Goal: Contribute content

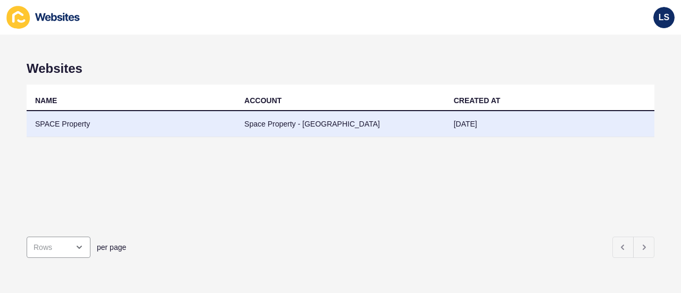
click at [123, 121] on td "SPACE Property" at bounding box center [131, 124] width 209 height 26
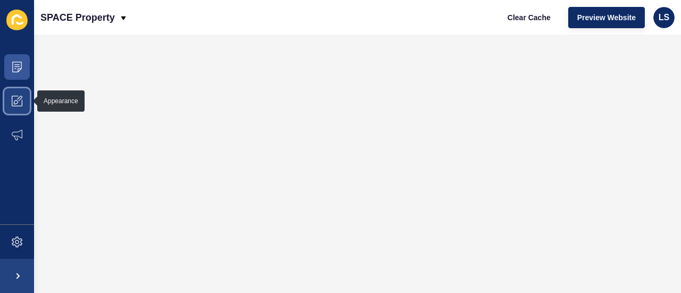
click at [15, 102] on icon at bounding box center [17, 101] width 11 height 11
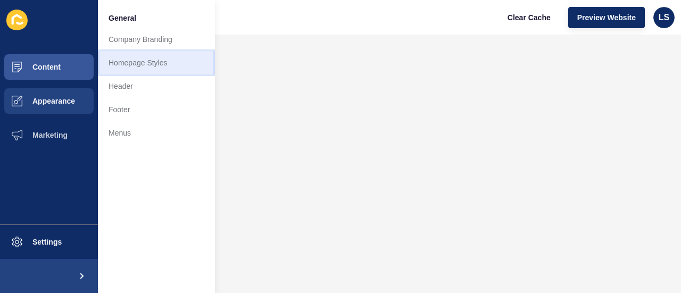
click at [139, 61] on link "Homepage Styles" at bounding box center [156, 62] width 117 height 23
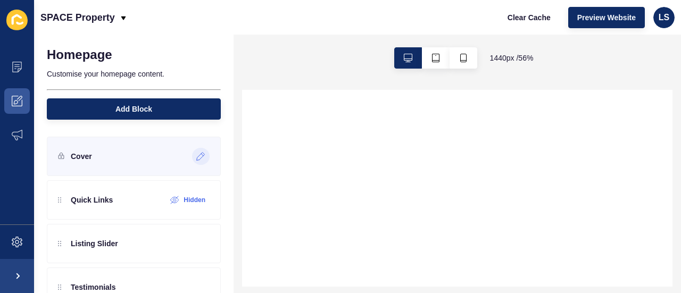
click at [196, 153] on icon at bounding box center [200, 156] width 9 height 9
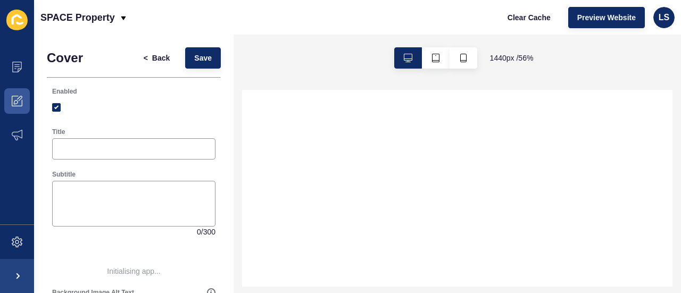
select select
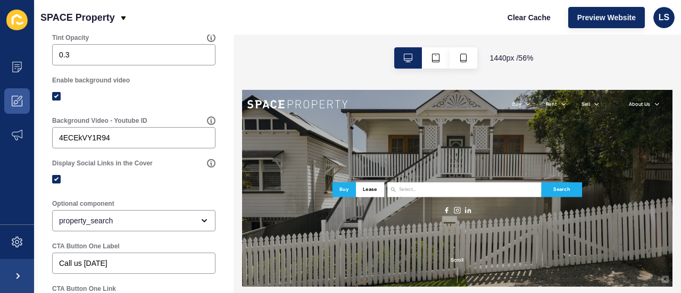
scroll to position [188, 0]
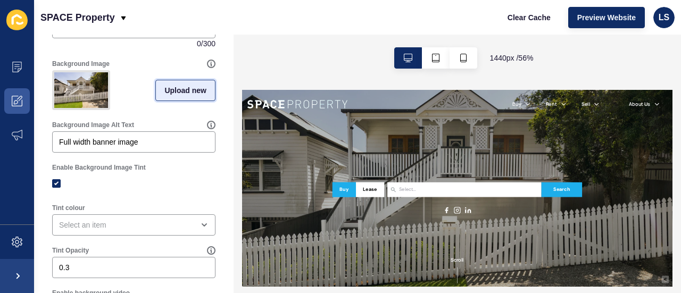
click at [164, 91] on span "Upload new" at bounding box center [185, 90] width 42 height 11
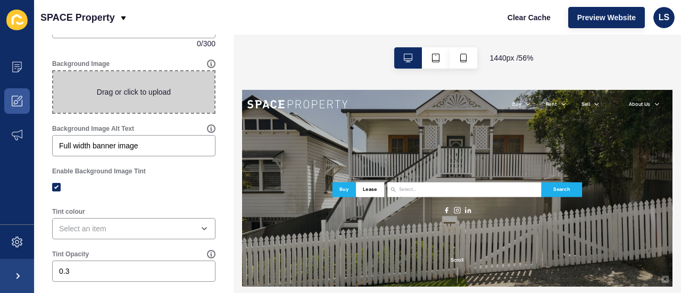
click at [165, 89] on span at bounding box center [133, 91] width 161 height 41
click at [53, 71] on input "Drag or click to upload" at bounding box center [53, 71] width 0 height 0
type input "C:\fakepath\west end.jpg"
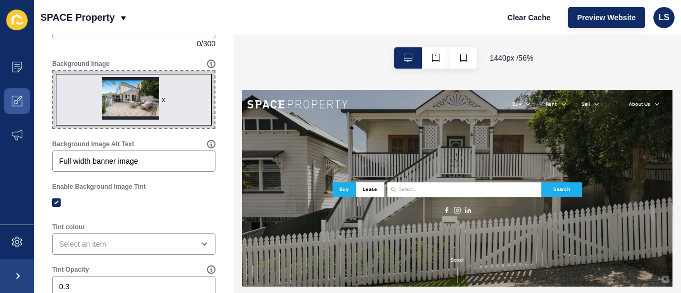
scroll to position [0, 0]
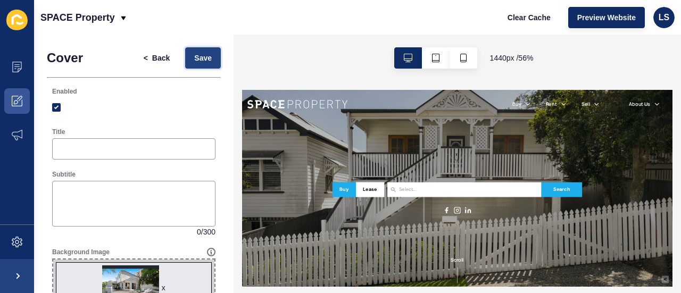
click at [187, 65] on button "Save" at bounding box center [203, 57] width 36 height 21
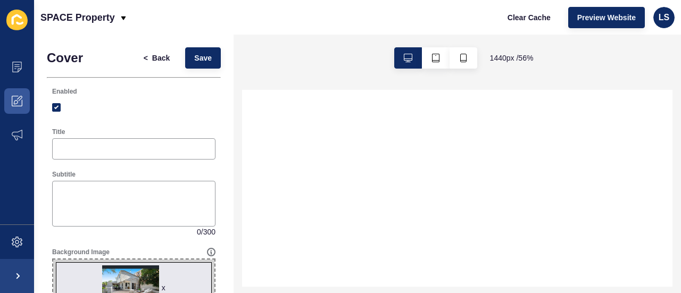
select select
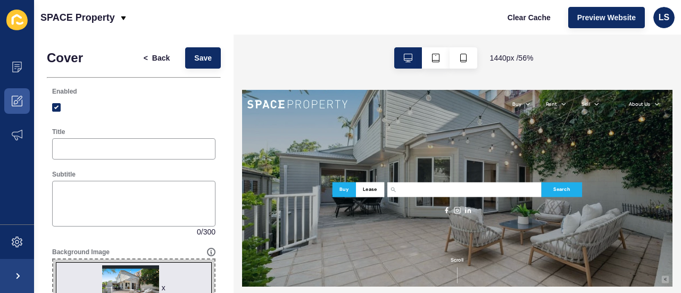
click at [147, 274] on span "x" at bounding box center [133, 287] width 161 height 57
click at [53, 259] on input "x Drag or click to upload" at bounding box center [53, 259] width 0 height 0
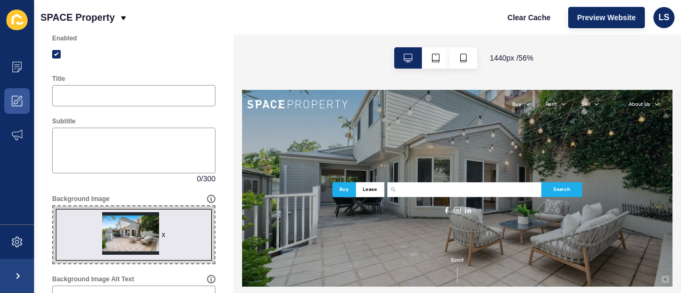
scroll to position [106, 0]
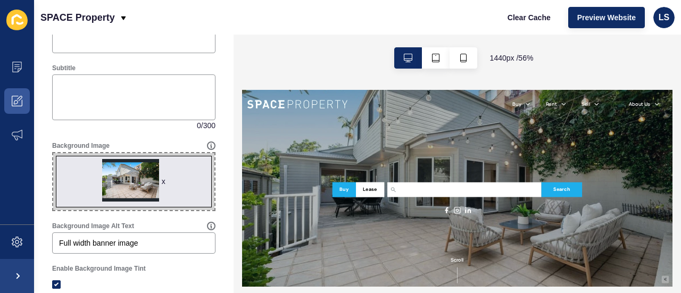
click at [162, 181] on div "x" at bounding box center [164, 181] width 4 height 11
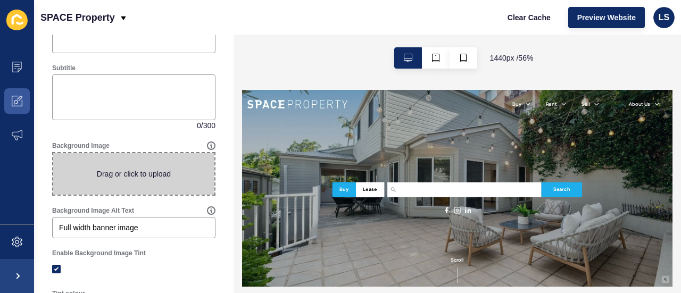
click at [152, 174] on span at bounding box center [133, 173] width 161 height 41
click at [53, 153] on input "Drag or click to upload" at bounding box center [53, 153] width 0 height 0
type input "C:\fakepath\west end.jpg"
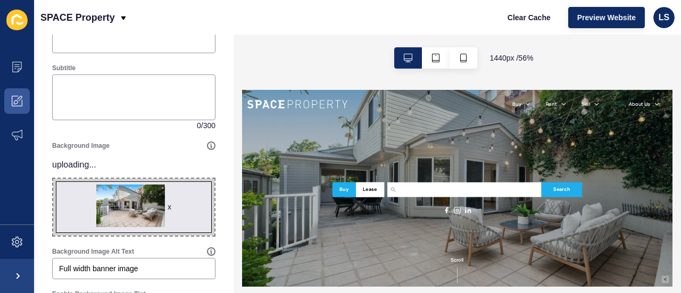
scroll to position [0, 0]
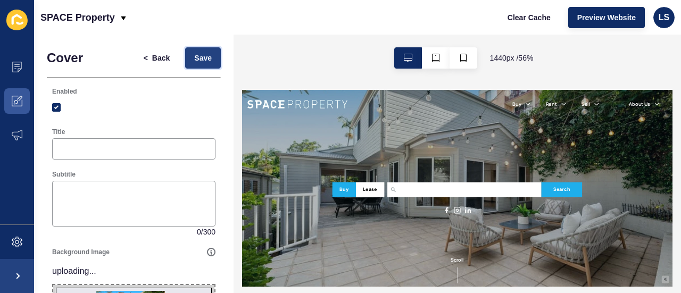
click at [195, 55] on span "Save" at bounding box center [203, 58] width 18 height 11
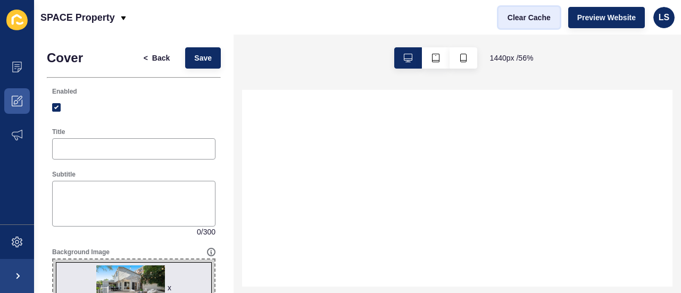
click at [548, 19] on span "Clear Cache" at bounding box center [528, 17] width 43 height 11
select select
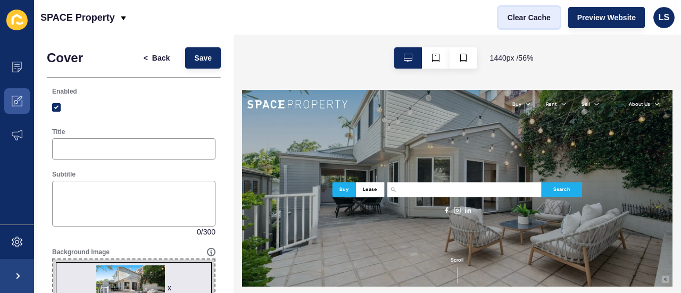
click at [525, 21] on span "Clear Cache" at bounding box center [528, 17] width 43 height 11
